Goal: Task Accomplishment & Management: Use online tool/utility

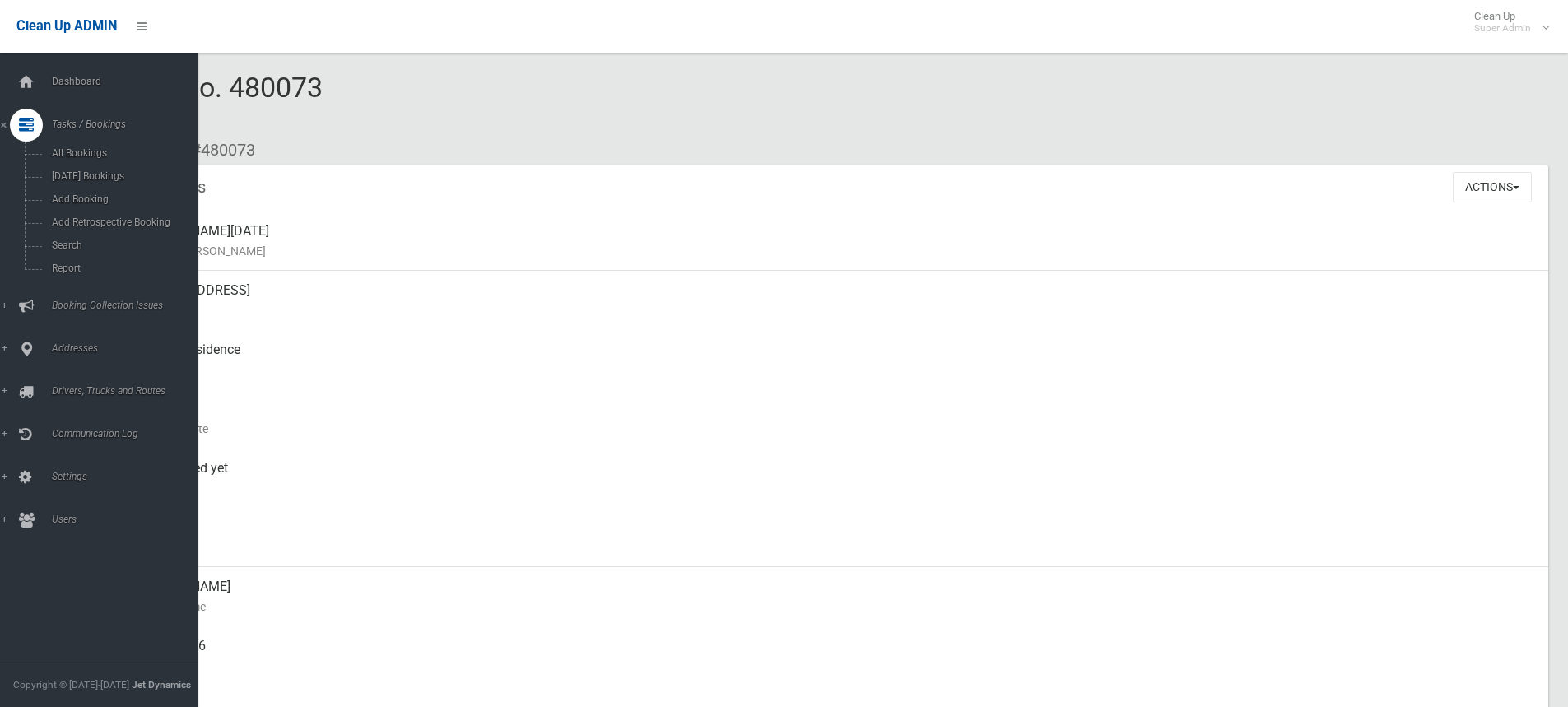
click at [58, 240] on span "Search" at bounding box center [121, 245] width 149 height 12
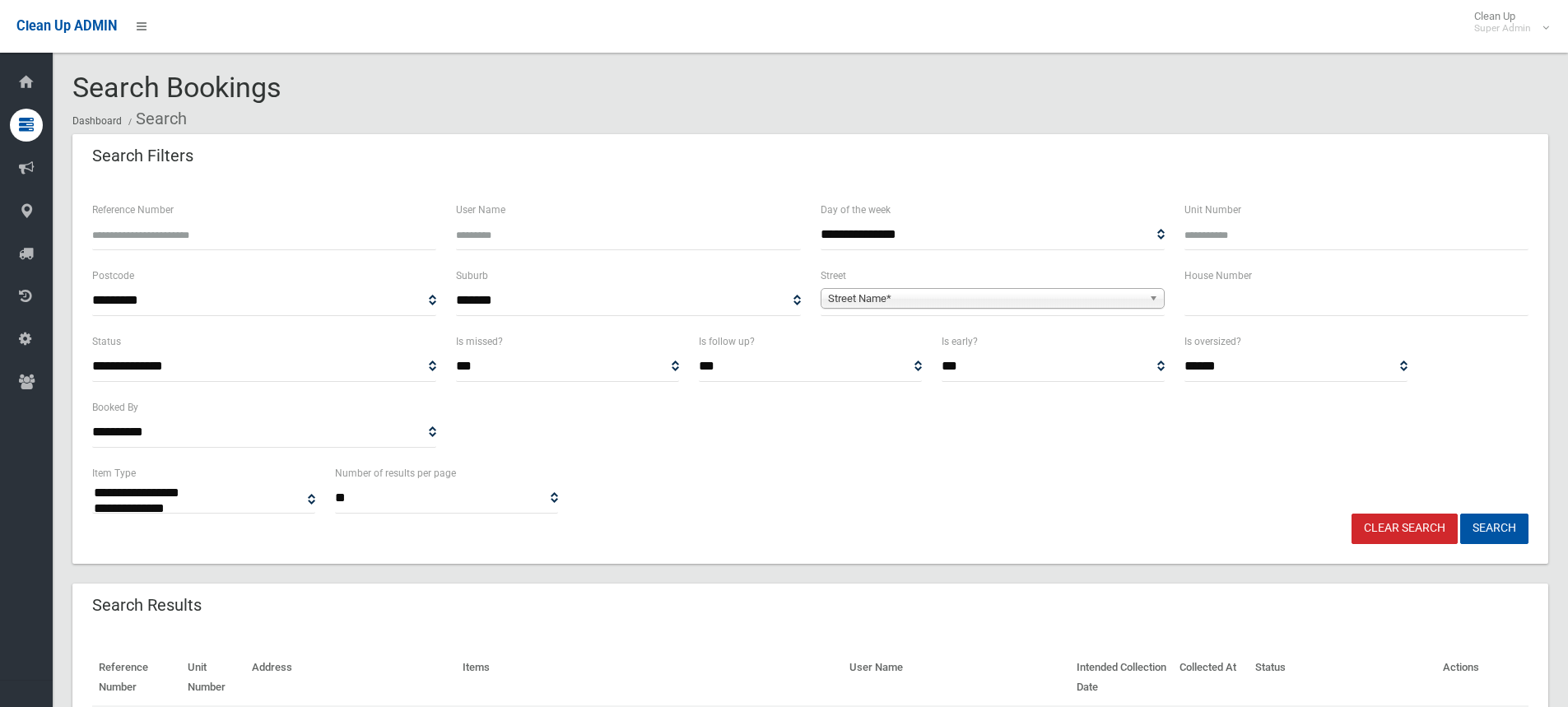
select select
click at [886, 300] on span "Street Name*" at bounding box center [985, 299] width 314 height 20
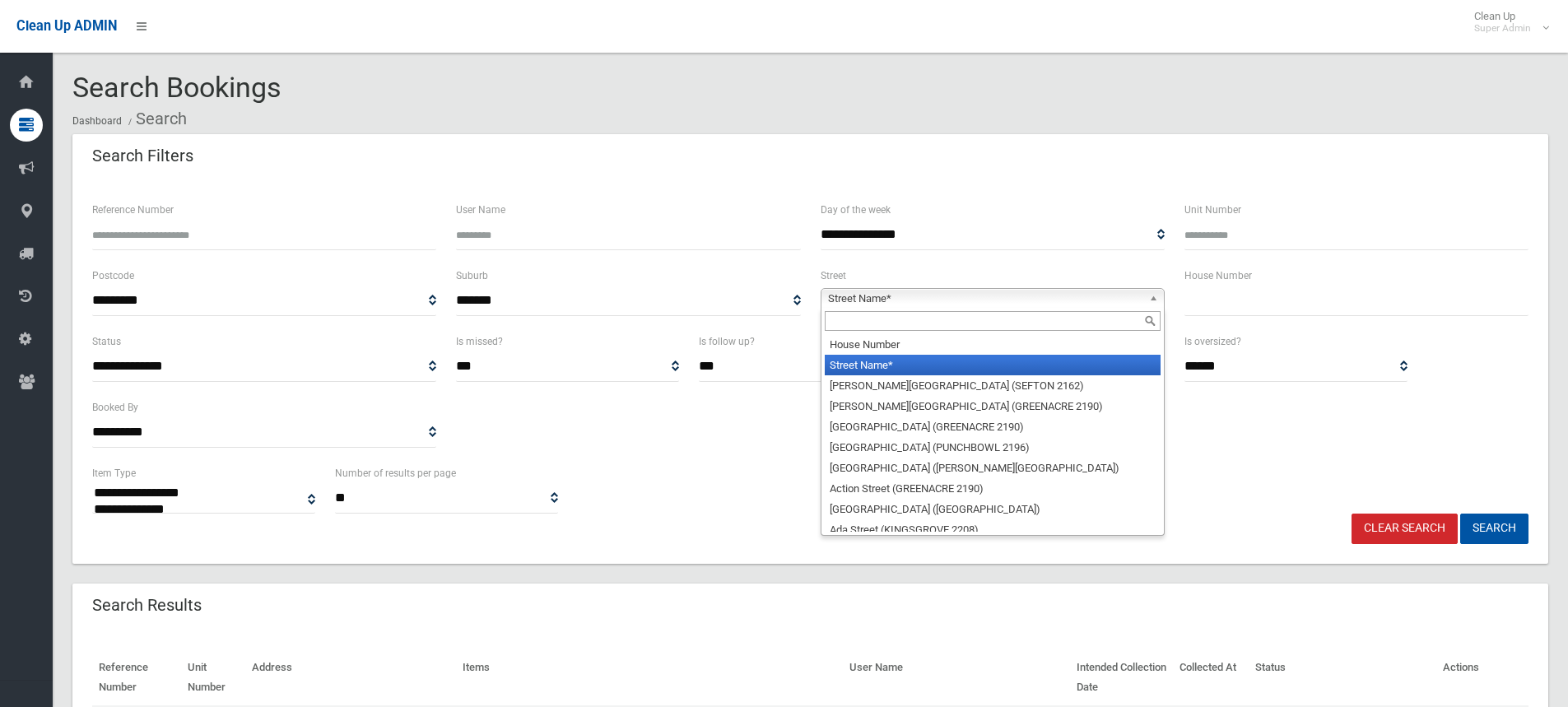
drag, startPoint x: 857, startPoint y: 317, endPoint x: 869, endPoint y: 292, distance: 27.7
click at [857, 316] on input "text" at bounding box center [993, 321] width 336 height 20
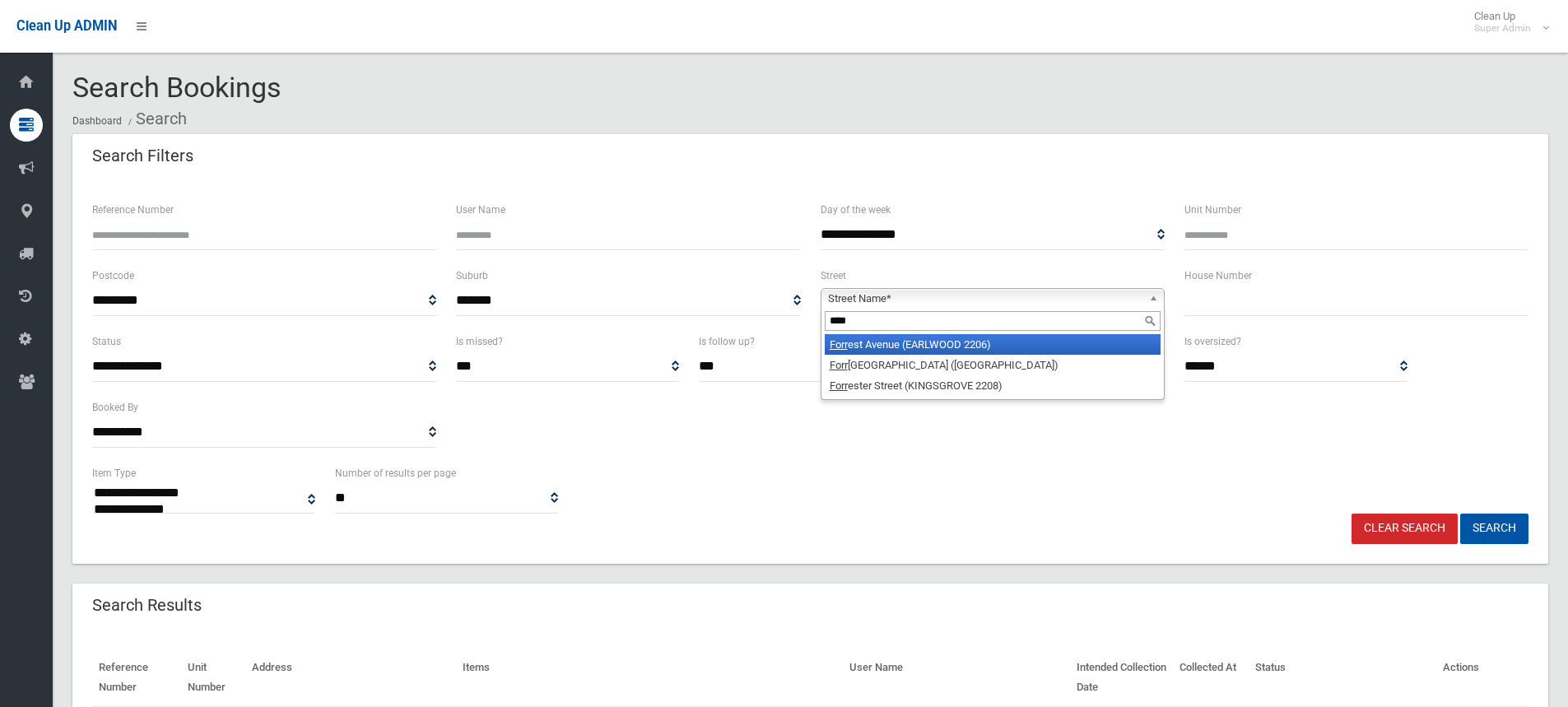
type input "****"
click at [893, 341] on li "Forr est Avenue (EARLWOOD 2206)" at bounding box center [993, 344] width 336 height 21
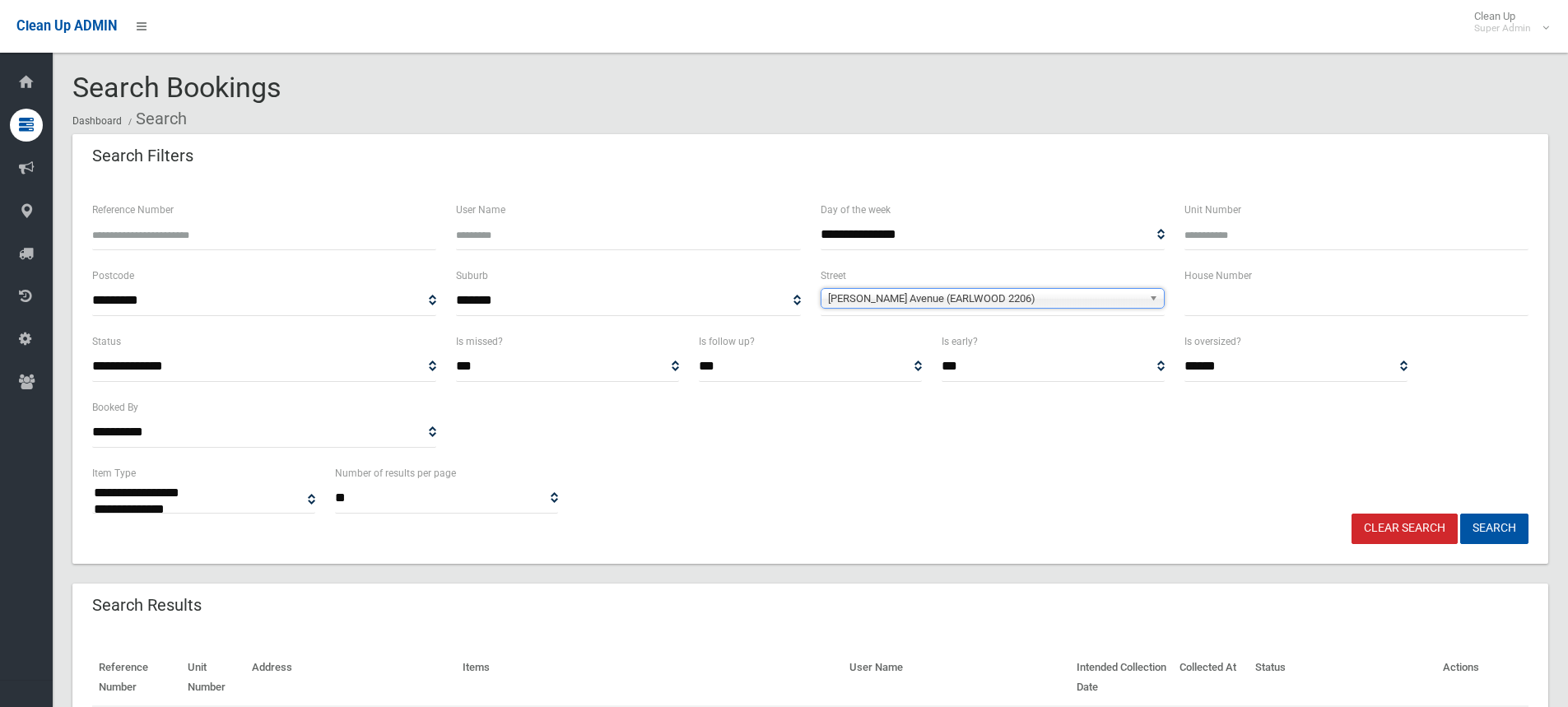
click at [1251, 305] on input "text" at bounding box center [1356, 301] width 344 height 31
type input "**"
click at [1502, 527] on button "Search" at bounding box center [1494, 528] width 68 height 31
click at [1507, 531] on button "Search" at bounding box center [1494, 528] width 68 height 31
select select
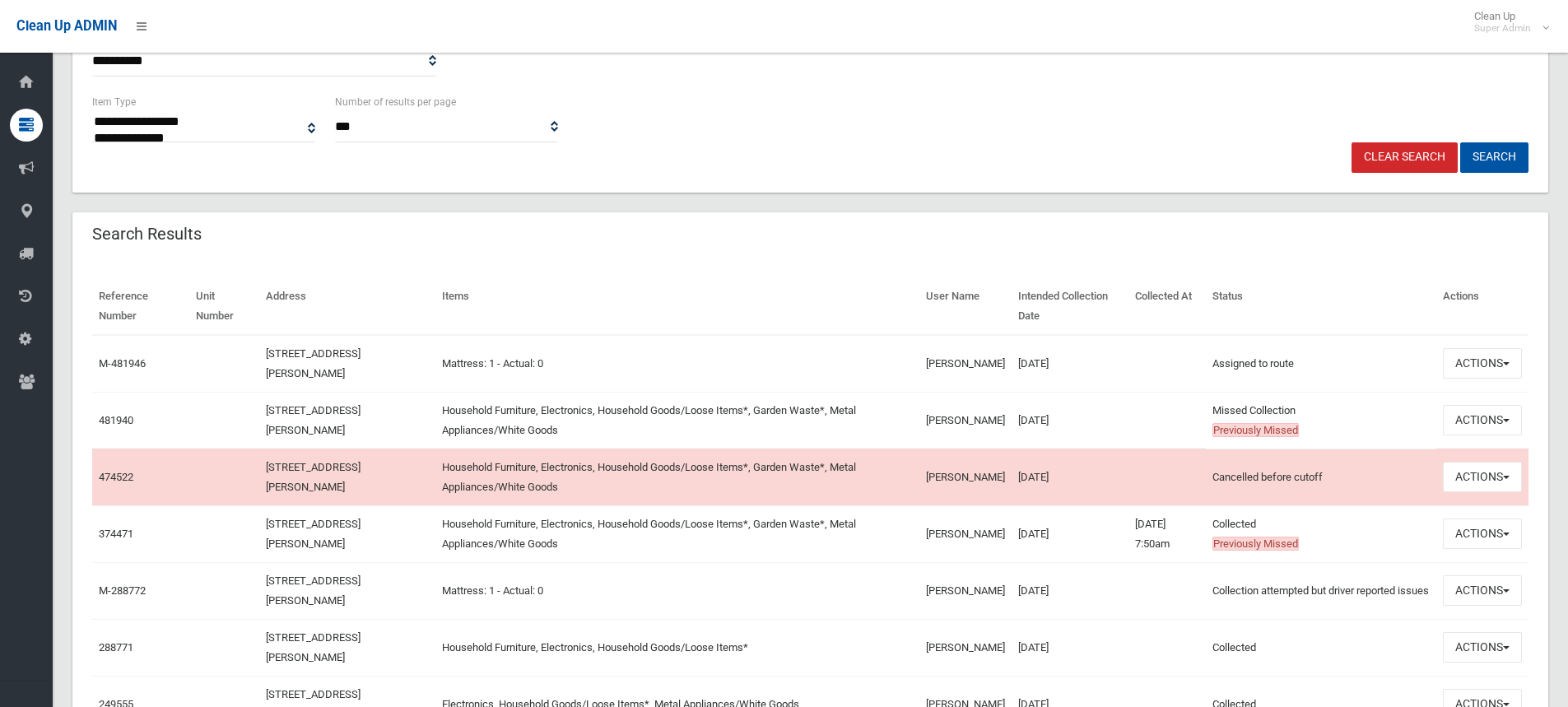
scroll to position [412, 0]
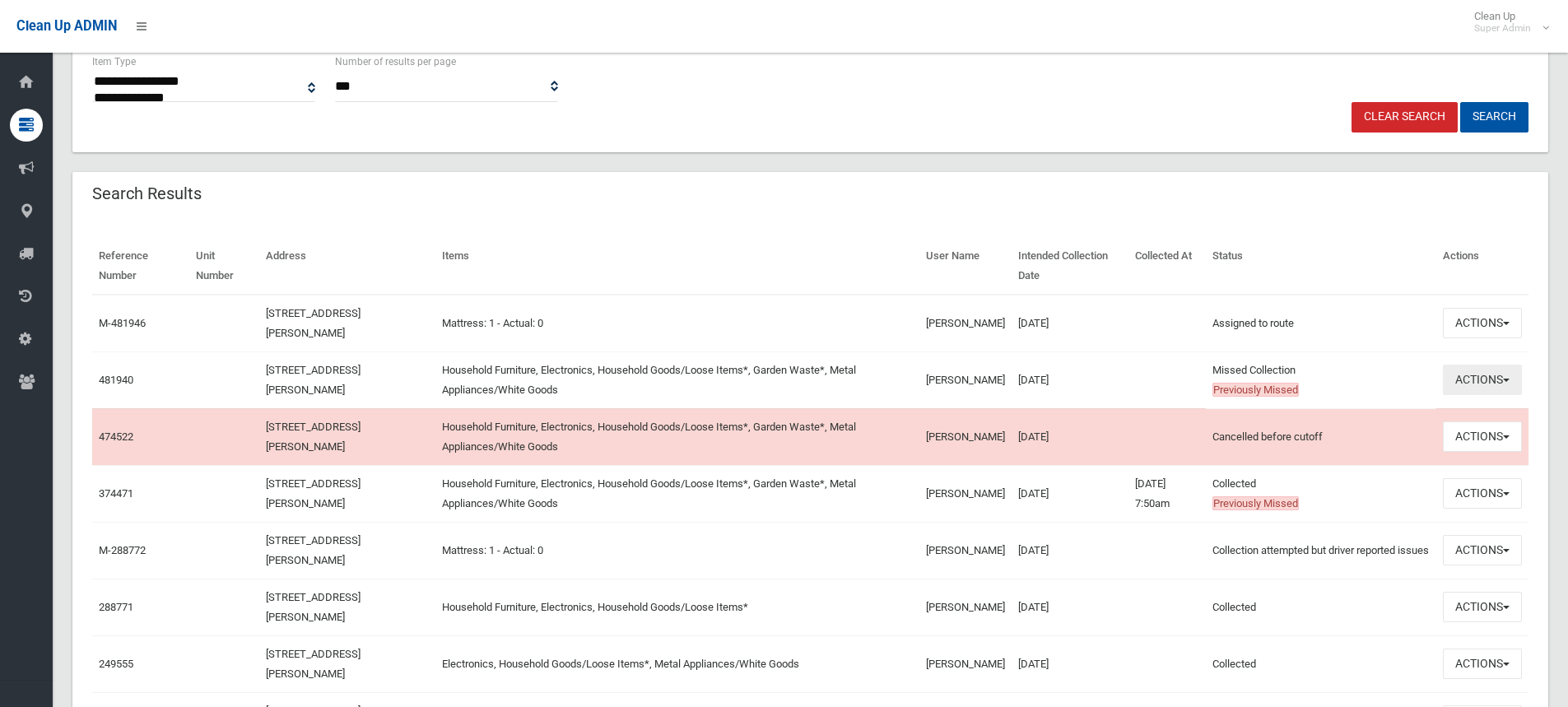
click at [1477, 380] on button "Actions" at bounding box center [1483, 380] width 79 height 31
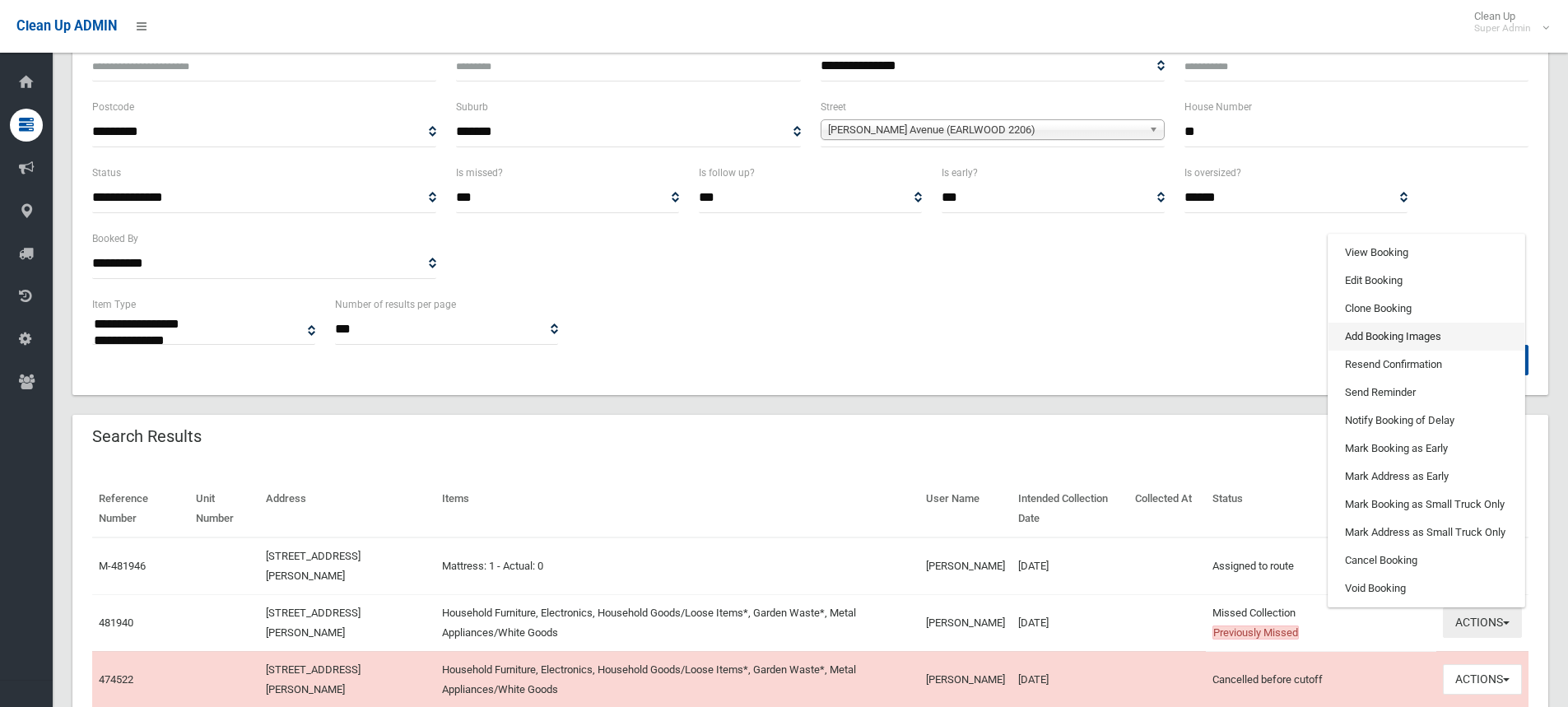
scroll to position [164, 0]
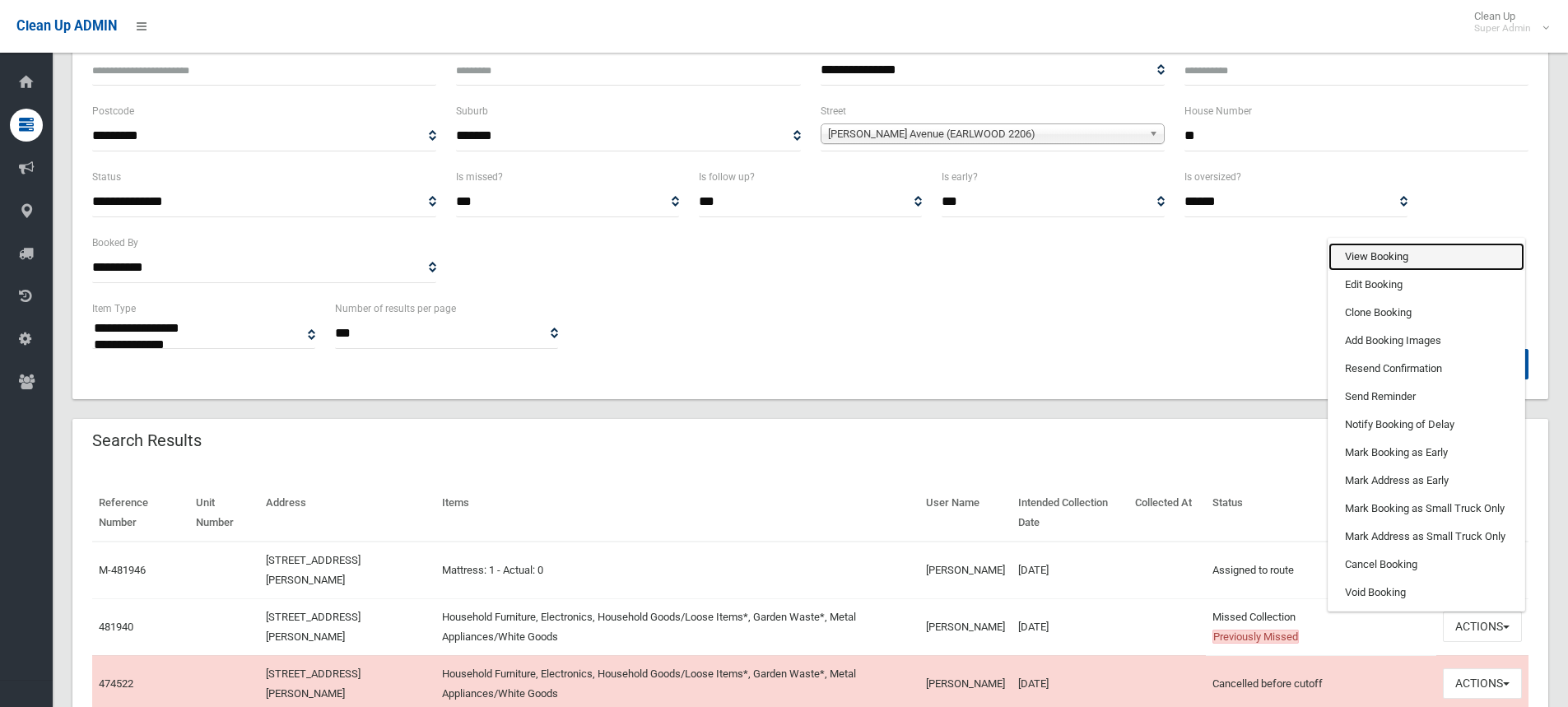
click at [1373, 250] on link "View Booking" at bounding box center [1426, 257] width 196 height 28
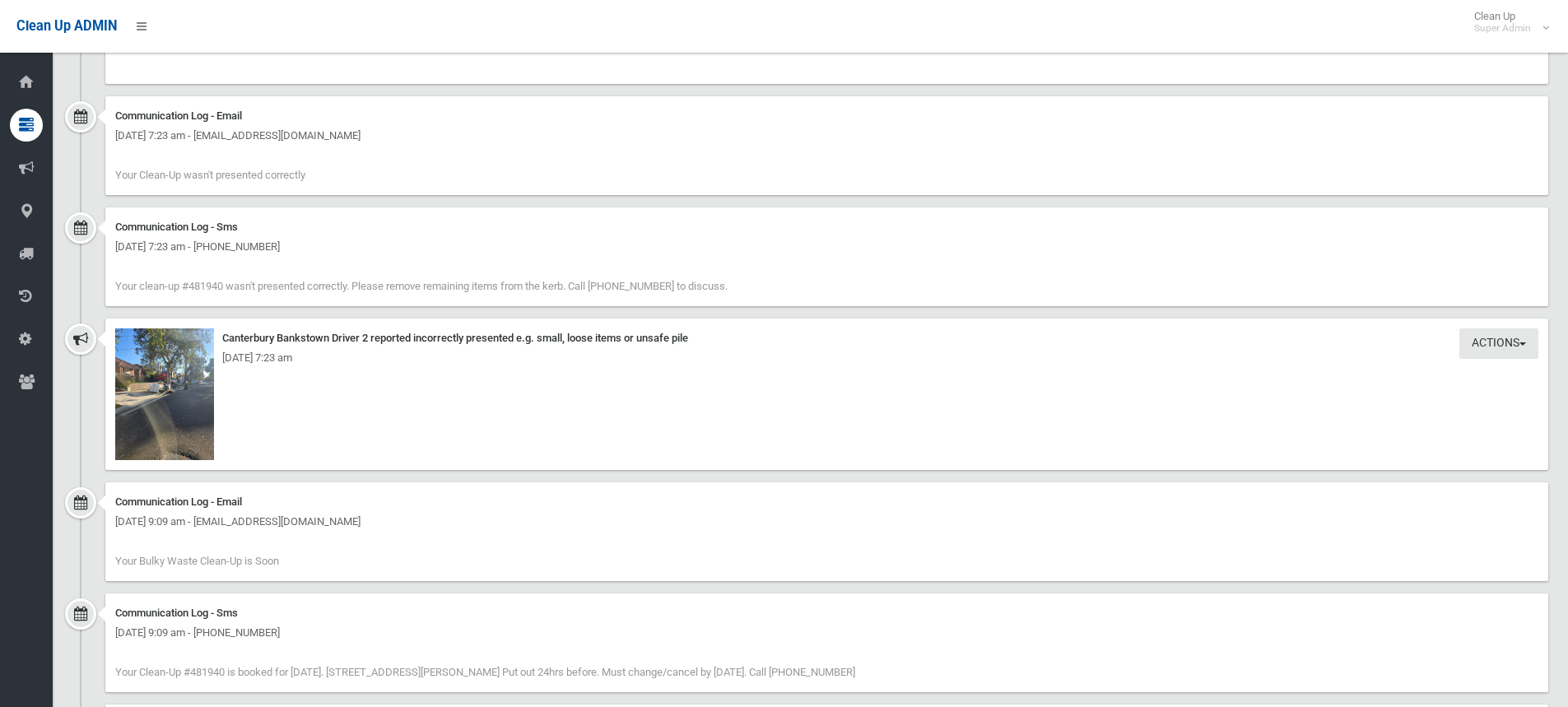
scroll to position [2140, 0]
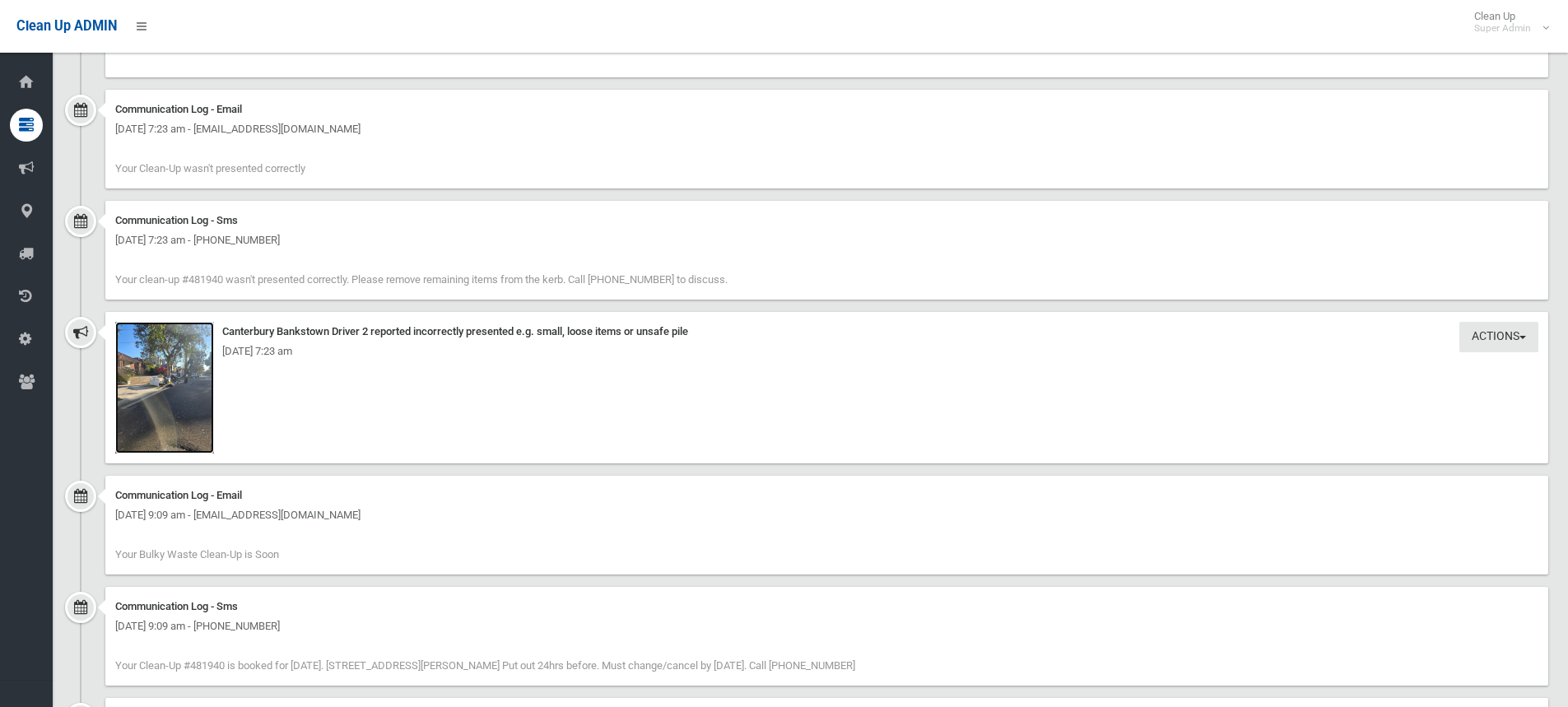
click at [180, 437] on img at bounding box center [164, 388] width 99 height 132
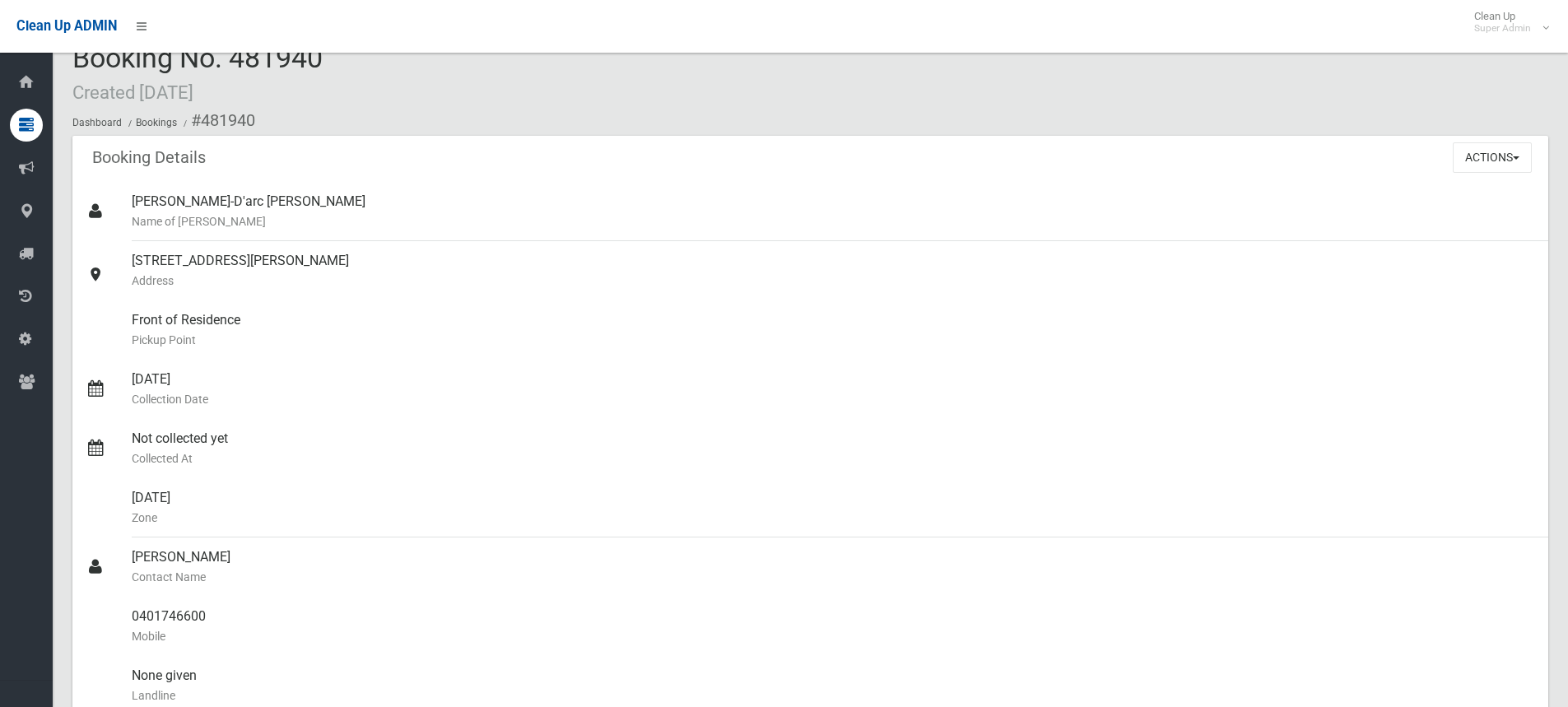
scroll to position [0, 0]
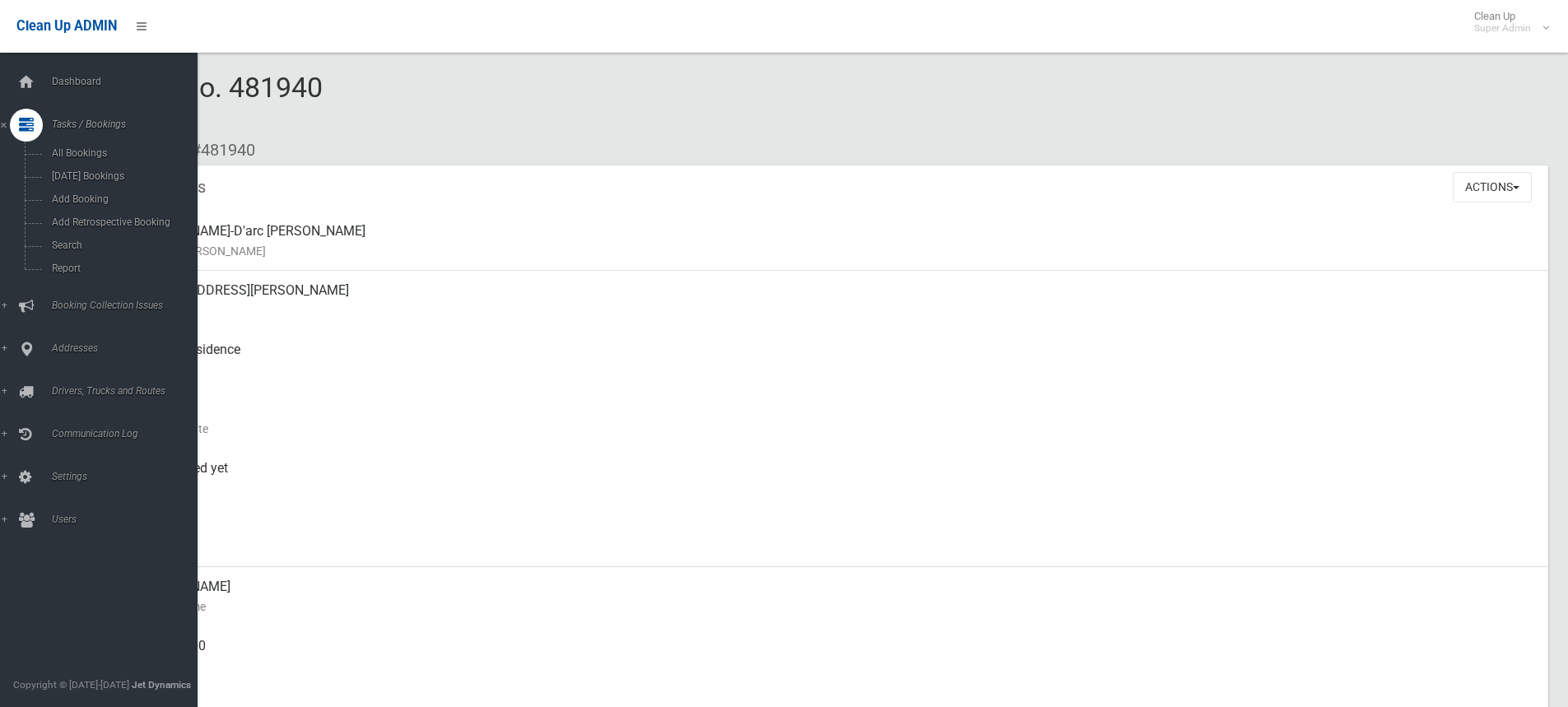
click at [381, 45] on div "Clean Up ADMIN Clean Up Super Admin Logout" at bounding box center [784, 26] width 1568 height 53
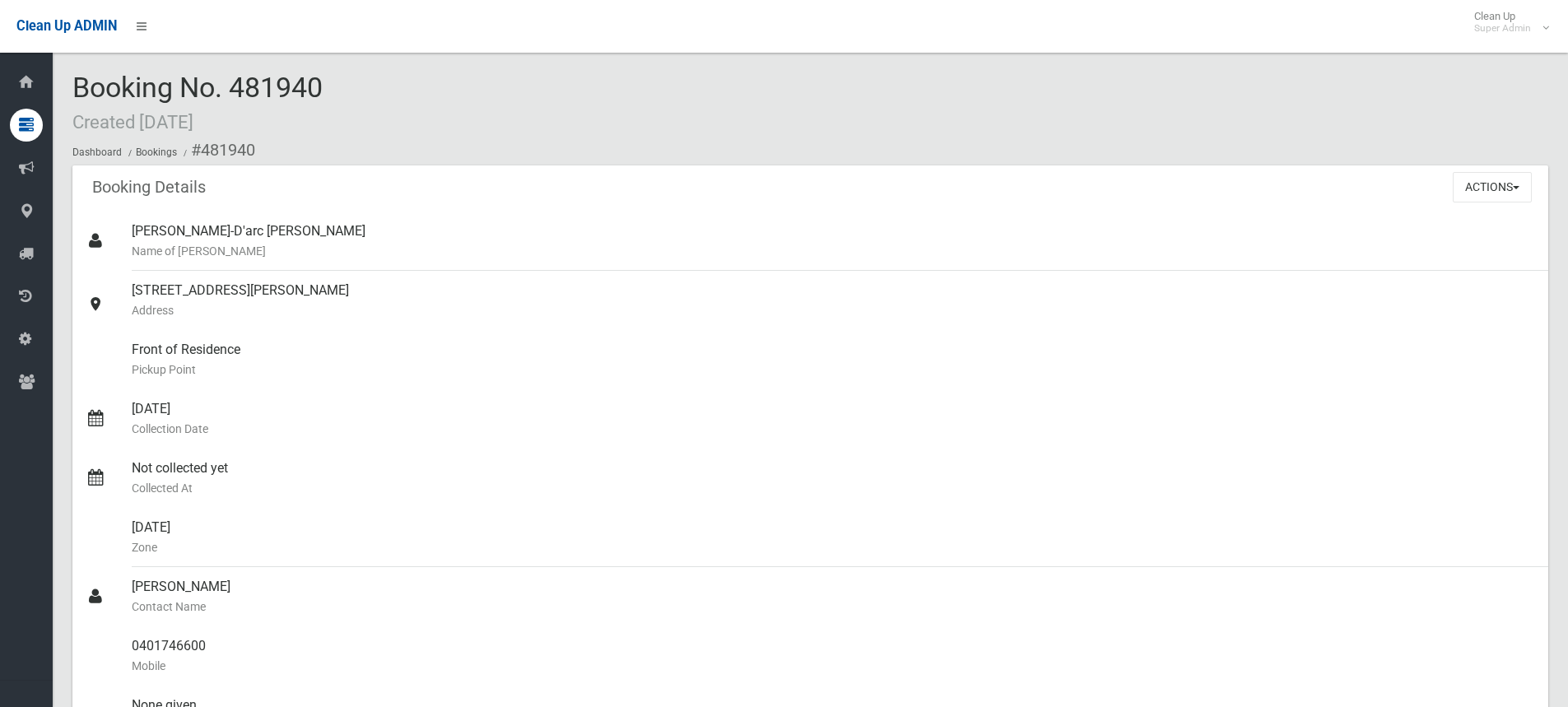
click at [379, 42] on div "Clean Up ADMIN Clean Up Super Admin Logout" at bounding box center [784, 26] width 1568 height 53
